Goal: Find specific page/section: Find specific page/section

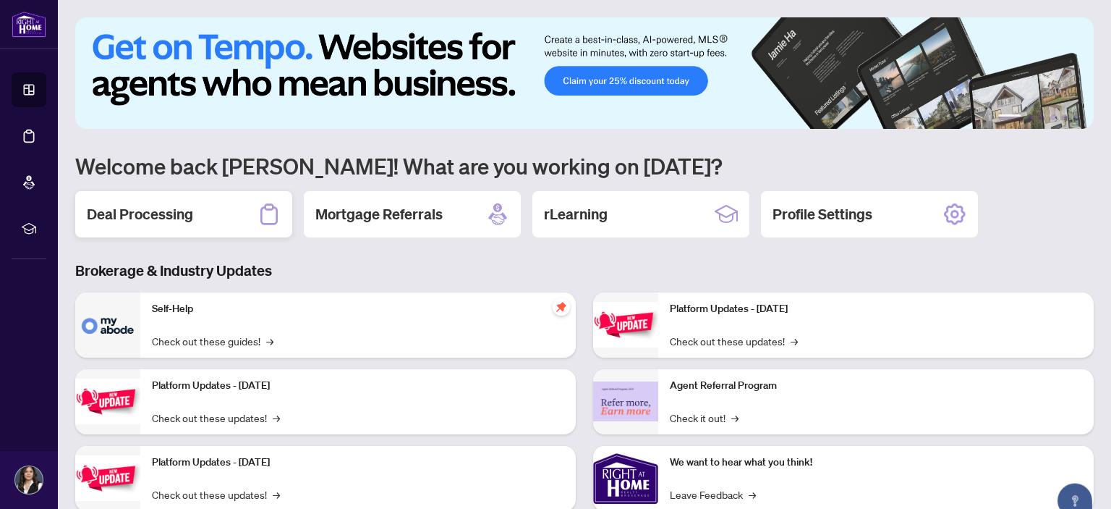
click at [145, 221] on h2 "Deal Processing" at bounding box center [140, 214] width 106 height 20
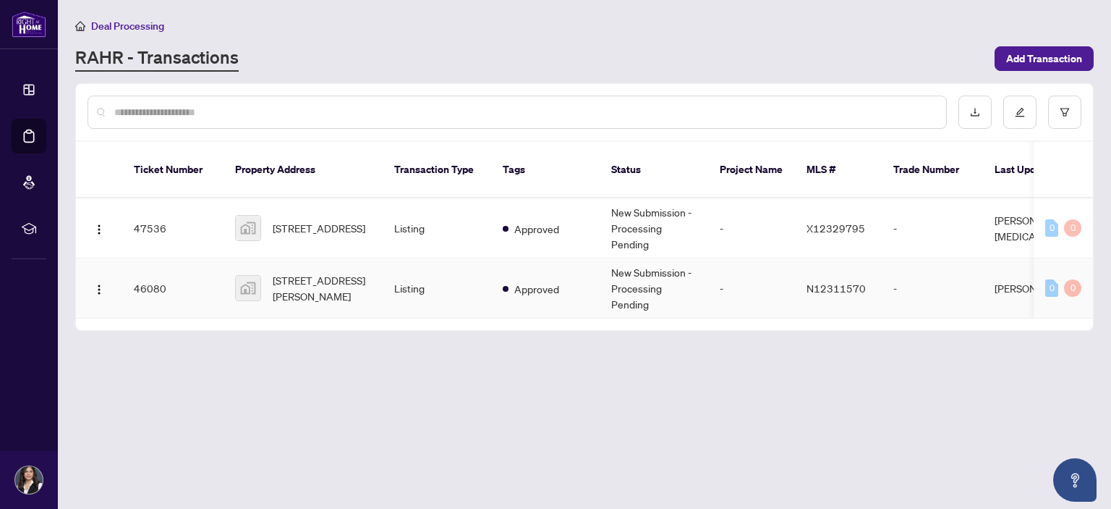
click at [305, 285] on span "[STREET_ADDRESS][PERSON_NAME]" at bounding box center [322, 288] width 98 height 32
